Goal: Check status: Check status

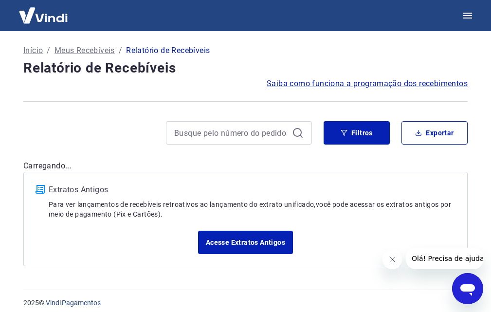
click at [34, 50] on p "Início" at bounding box center [32, 51] width 19 height 12
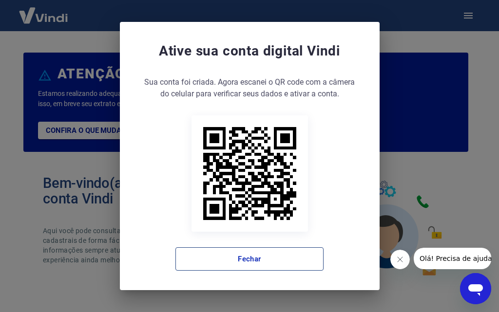
click at [238, 265] on button "Fechar" at bounding box center [249, 258] width 148 height 23
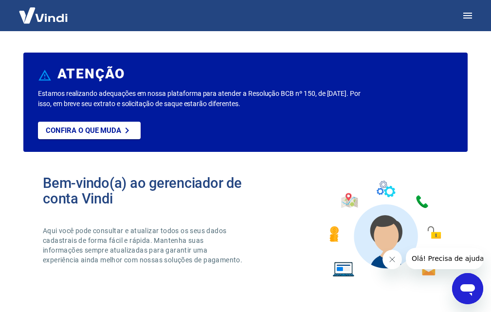
click at [48, 20] on img at bounding box center [43, 15] width 63 height 30
click at [462, 14] on icon "button" at bounding box center [468, 16] width 12 height 12
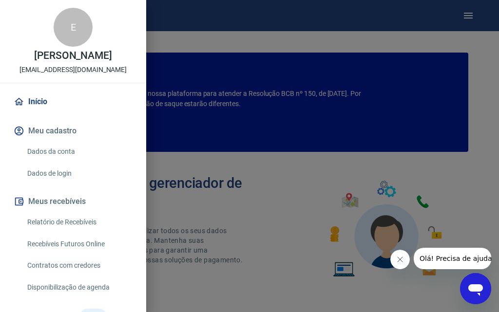
click at [63, 228] on link "Relatório de Recebíveis" at bounding box center [78, 222] width 111 height 20
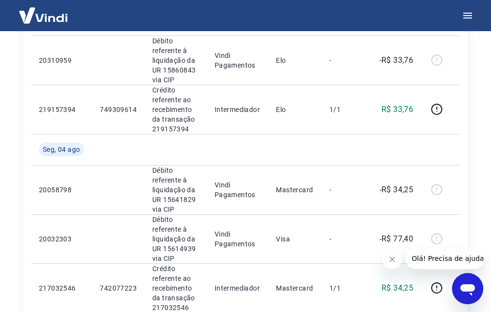
scroll to position [146, 0]
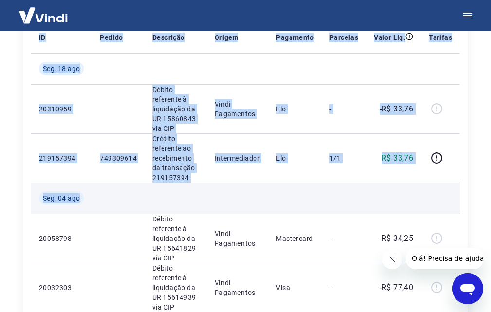
drag, startPoint x: 23, startPoint y: 198, endPoint x: 160, endPoint y: 213, distance: 137.7
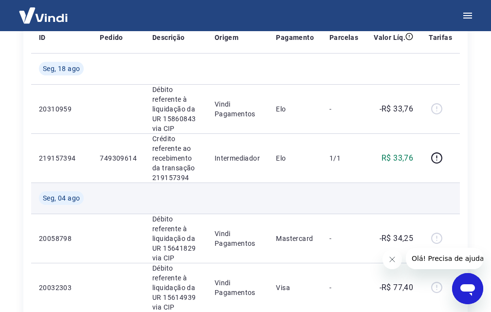
click at [301, 190] on td at bounding box center [295, 198] width 54 height 31
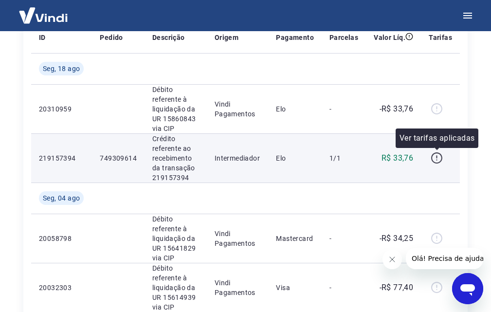
click at [437, 162] on icon "button" at bounding box center [437, 158] width 12 height 12
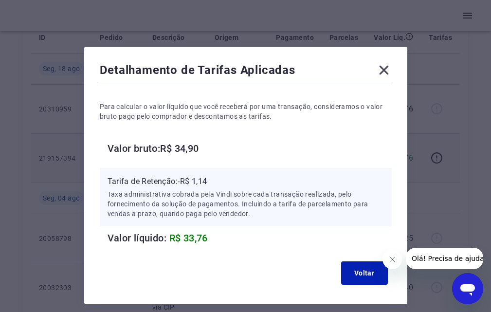
scroll to position [97, 0]
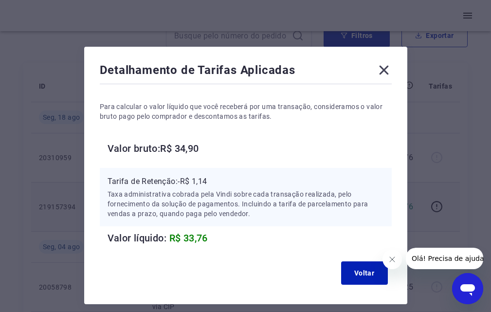
drag, startPoint x: 382, startPoint y: 73, endPoint x: 369, endPoint y: 79, distance: 15.0
click at [382, 73] on icon at bounding box center [383, 70] width 9 height 9
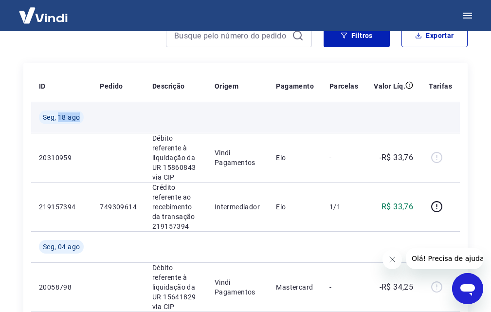
drag, startPoint x: 59, startPoint y: 116, endPoint x: 79, endPoint y: 117, distance: 20.0
click at [79, 117] on span "Seg, 18 ago" at bounding box center [61, 117] width 37 height 10
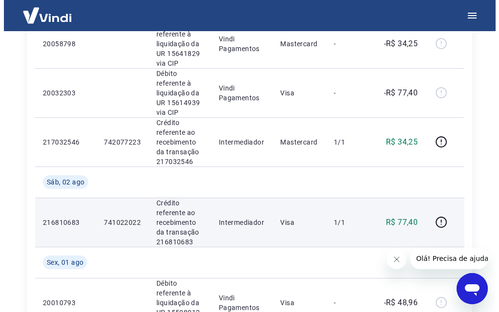
scroll to position [0, 0]
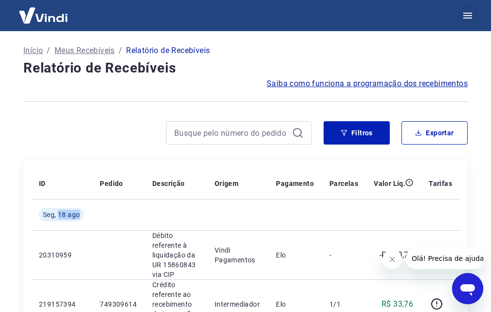
click at [464, 18] on icon "button" at bounding box center [468, 16] width 9 height 6
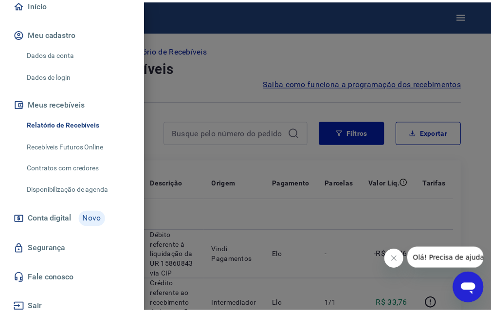
scroll to position [114, 0]
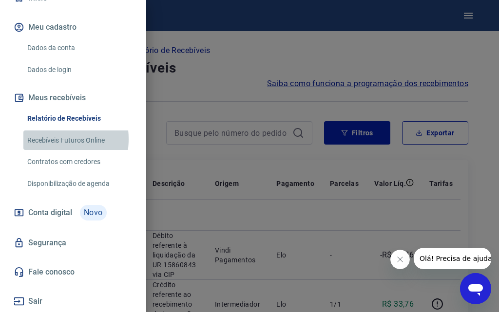
click at [45, 139] on link "Recebíveis Futuros Online" at bounding box center [78, 141] width 111 height 20
